Goal: Check status: Check status

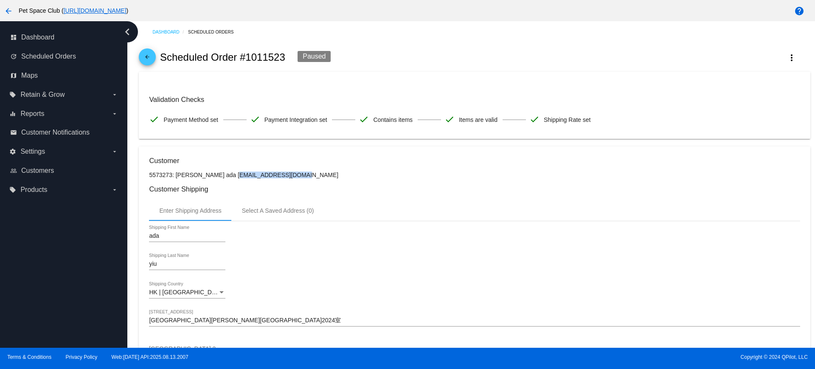
drag, startPoint x: 275, startPoint y: 176, endPoint x: 281, endPoint y: 176, distance: 6.0
click at [210, 176] on p "5573273: [PERSON_NAME] ada [EMAIL_ADDRESS][DOMAIN_NAME]" at bounding box center [474, 174] width 651 height 7
drag, startPoint x: 273, startPoint y: 173, endPoint x: 208, endPoint y: 177, distance: 65.1
click at [208, 177] on p "5573273: [PERSON_NAME] ada [EMAIL_ADDRESS][DOMAIN_NAME]" at bounding box center [474, 174] width 651 height 7
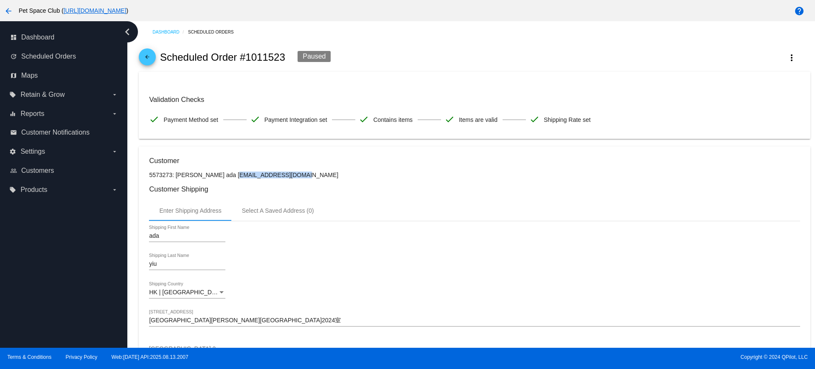
copy p "[EMAIL_ADDRESS][DOMAIN_NAME]"
click at [297, 176] on p "5573273: [PERSON_NAME] ada [EMAIL_ADDRESS][DOMAIN_NAME]" at bounding box center [474, 174] width 651 height 7
click at [777, 64] on button "more_vert" at bounding box center [791, 57] width 37 height 15
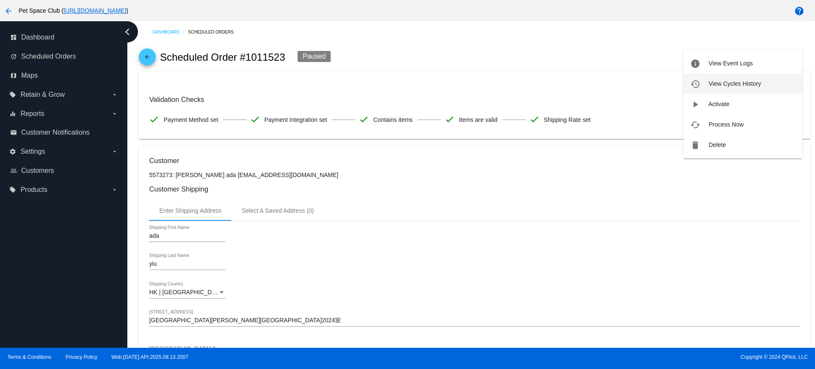
click at [722, 83] on span "View Cycles History" at bounding box center [734, 83] width 52 height 7
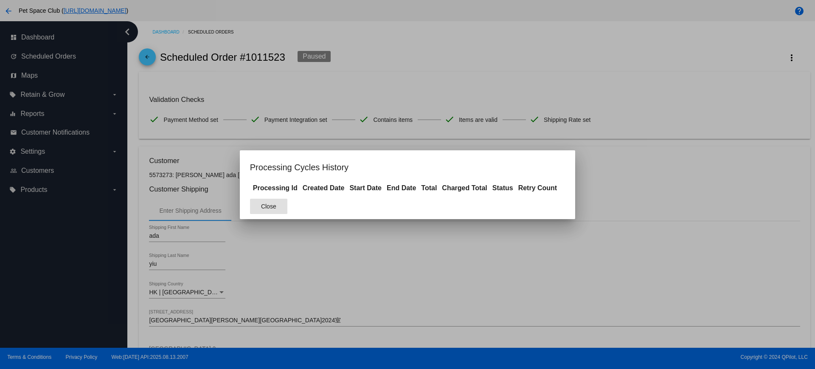
click at [277, 205] on button "Close" at bounding box center [268, 206] width 37 height 15
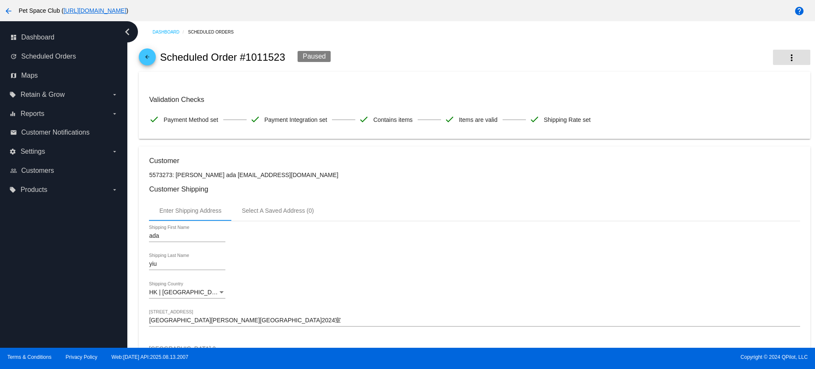
click at [787, 60] on mat-icon "more_vert" at bounding box center [792, 58] width 10 height 10
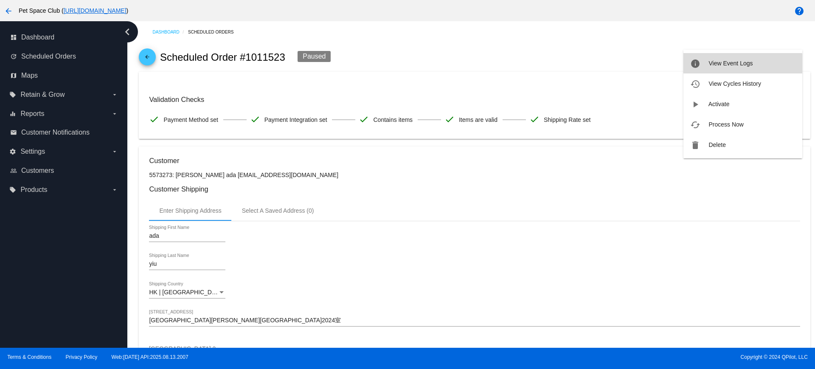
click at [739, 69] on button "info View Event Logs" at bounding box center [742, 63] width 119 height 20
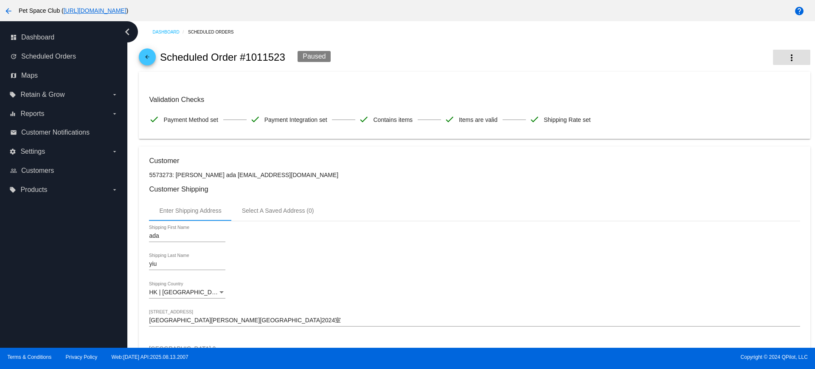
click at [787, 60] on mat-icon "more_vert" at bounding box center [792, 58] width 10 height 10
click at [722, 66] on span "View Event Logs" at bounding box center [730, 63] width 44 height 7
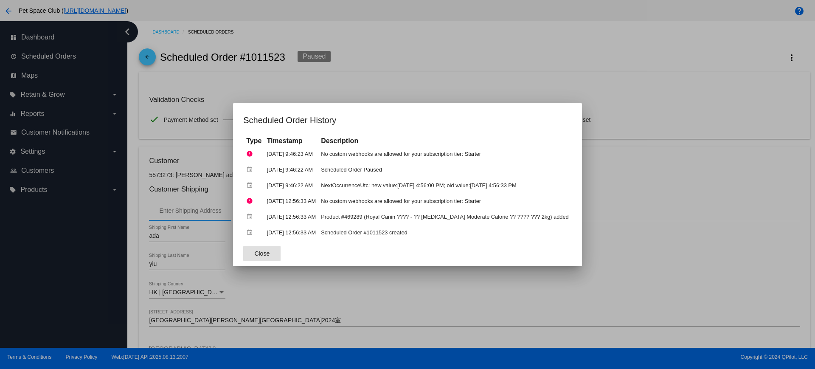
click at [260, 250] on span "Close" at bounding box center [261, 253] width 15 height 7
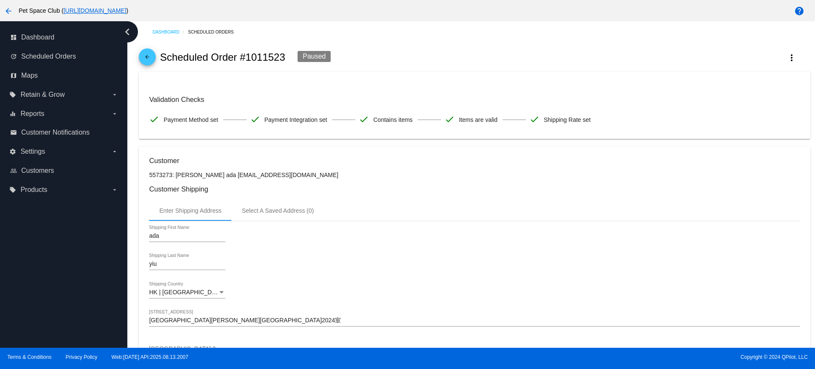
click at [133, 112] on div "Dashboard Scheduled Orders arrow_back Scheduled Order #1011523 Paused more_vert…" at bounding box center [471, 184] width 688 height 326
click at [787, 59] on mat-icon "more_vert" at bounding box center [792, 58] width 10 height 10
click at [736, 64] on span "View Event Logs" at bounding box center [730, 63] width 44 height 7
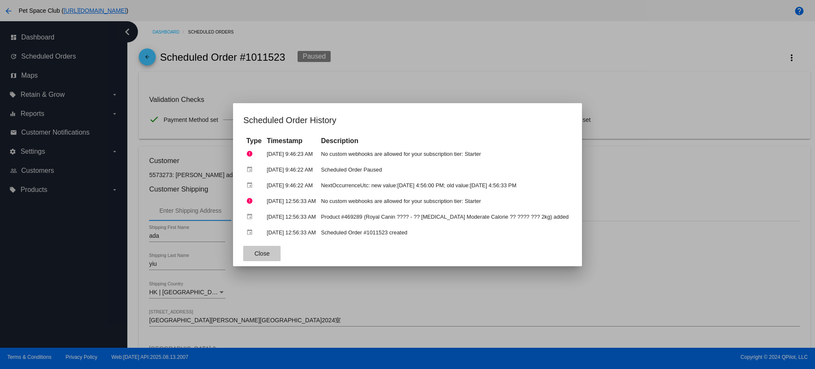
click at [267, 252] on button "Close" at bounding box center [261, 253] width 37 height 15
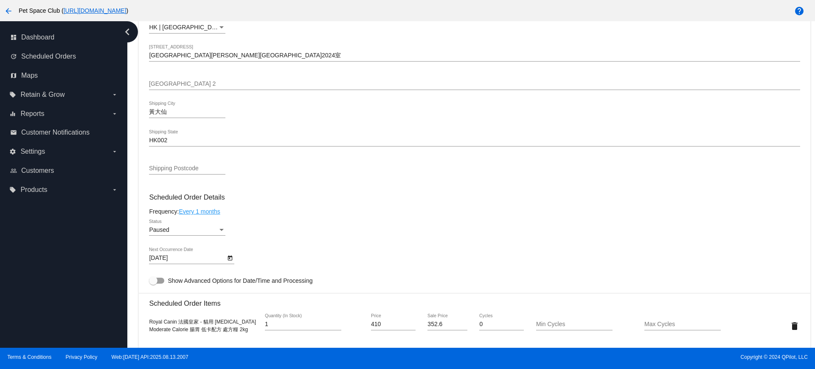
scroll to position [265, 0]
